Goal: Browse casually: Explore the website without a specific task or goal

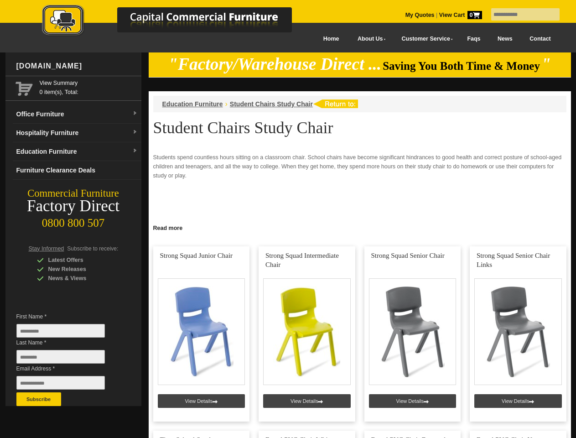
click at [519, 15] on input "text" at bounding box center [525, 14] width 68 height 12
click at [67, 359] on input "Last Name *" at bounding box center [60, 357] width 88 height 14
click at [39, 399] on button "Subscribe" at bounding box center [38, 399] width 45 height 14
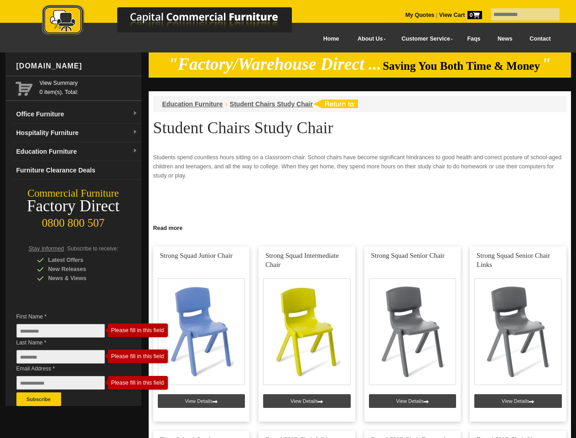
click at [360, 227] on link "Read more" at bounding box center [360, 226] width 422 height 11
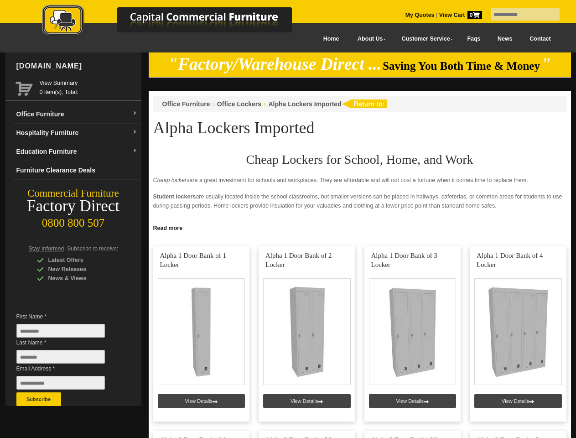
click at [519, 15] on input "text" at bounding box center [525, 14] width 68 height 12
click at [67, 359] on input "Last Name *" at bounding box center [60, 357] width 88 height 14
click at [39, 399] on button "Subscribe" at bounding box center [38, 399] width 45 height 14
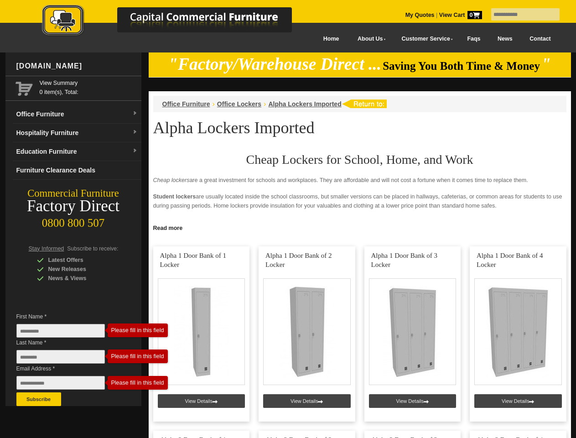
click at [360, 227] on link "Read more" at bounding box center [360, 226] width 422 height 11
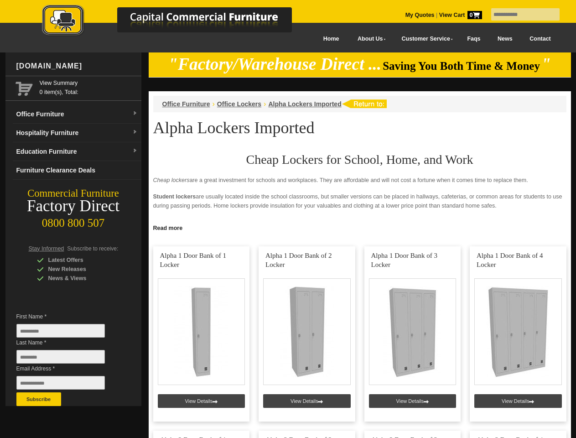
click at [519, 15] on input "text" at bounding box center [525, 14] width 68 height 12
click at [67, 359] on input "Last Name *" at bounding box center [60, 357] width 88 height 14
click at [39, 399] on button "Subscribe" at bounding box center [38, 399] width 45 height 14
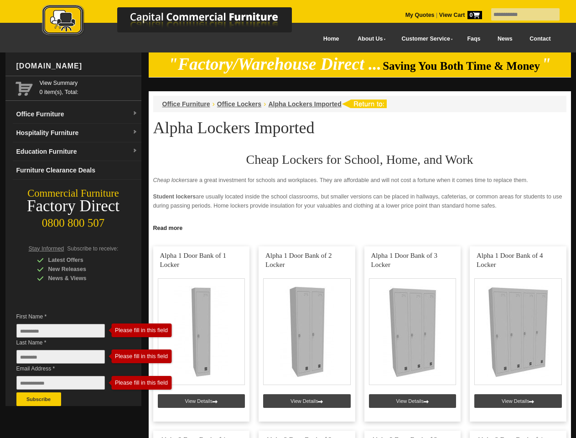
click at [360, 227] on link "Read more" at bounding box center [360, 226] width 422 height 11
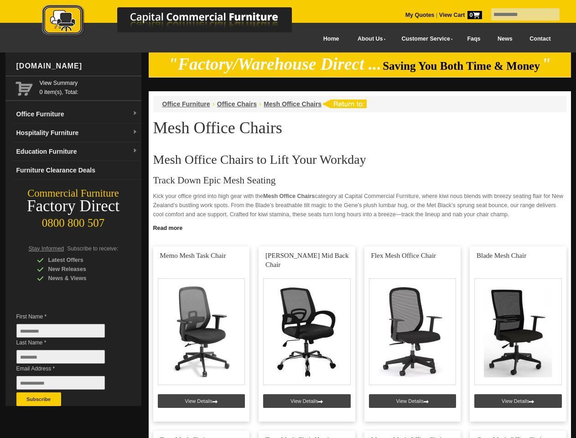
click at [519, 15] on input "text" at bounding box center [525, 14] width 68 height 12
click at [67, 359] on input "Last Name *" at bounding box center [60, 357] width 88 height 14
click at [39, 399] on button "Subscribe" at bounding box center [38, 399] width 45 height 14
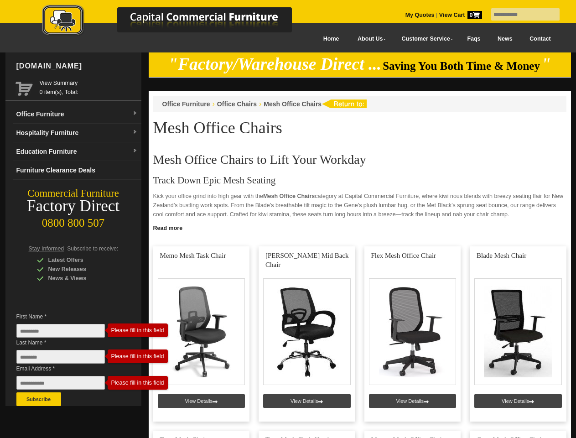
click at [360, 227] on link "Read more" at bounding box center [360, 226] width 422 height 11
